Goal: Task Accomplishment & Management: Manage account settings

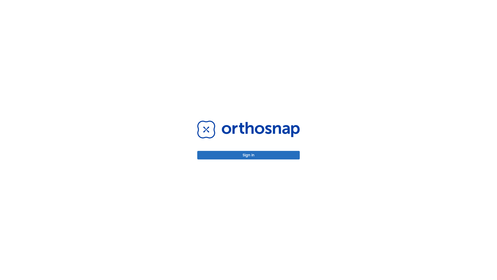
click at [248, 155] on button "Sign in" at bounding box center [248, 155] width 103 height 9
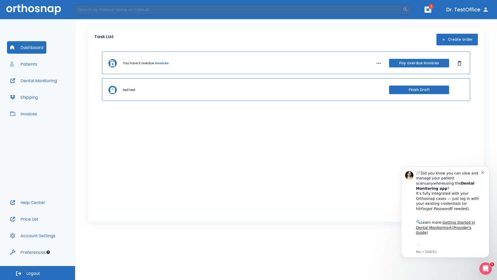
click at [38, 273] on span "Logout" at bounding box center [33, 273] width 14 height 6
